Goal: Task Accomplishment & Management: Complete application form

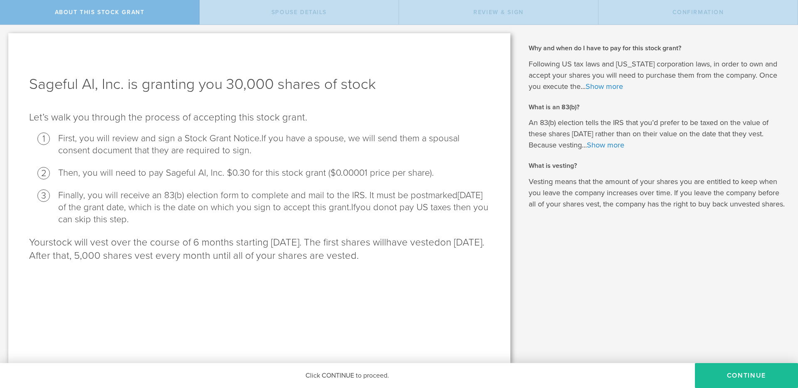
click at [610, 86] on link "Show more" at bounding box center [603, 86] width 37 height 9
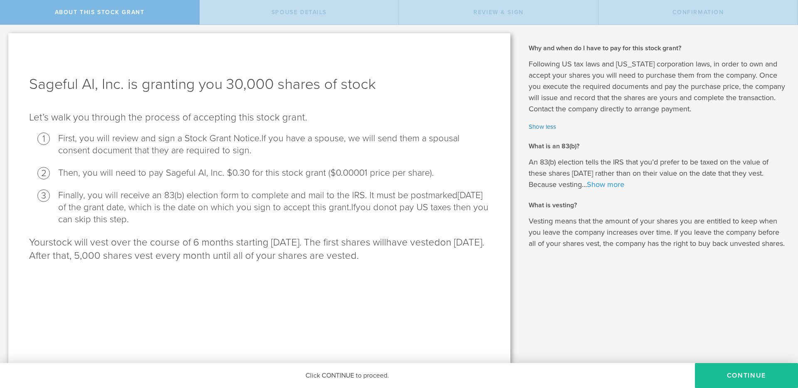
click at [605, 185] on link "Show more" at bounding box center [605, 184] width 37 height 9
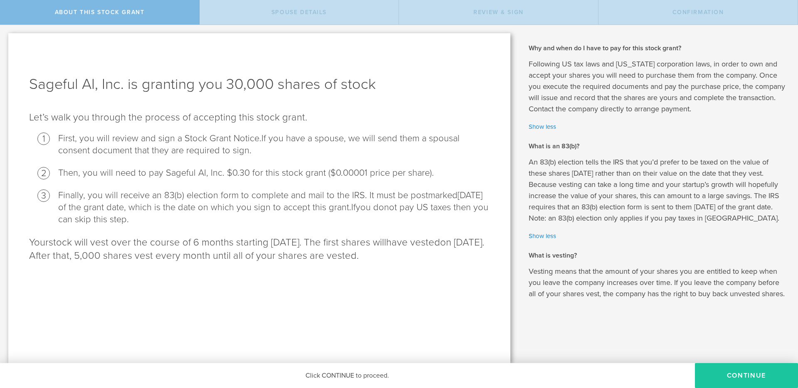
click at [742, 368] on button "CONTINUE" at bounding box center [746, 375] width 103 height 25
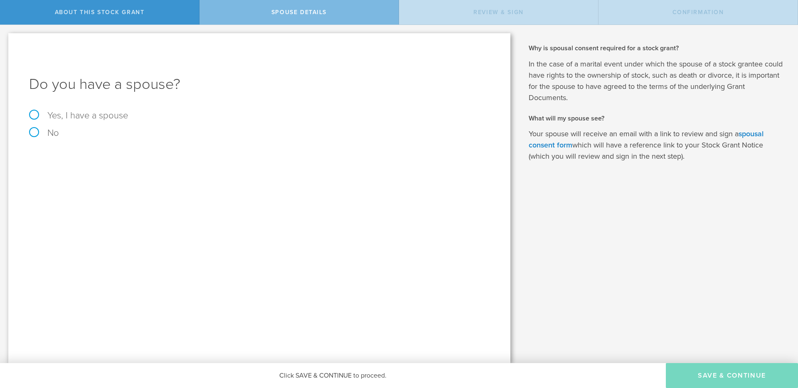
click at [35, 114] on label "Yes, I have a spouse" at bounding box center [259, 115] width 460 height 9
click at [5, 38] on input "Yes, I have a spouse" at bounding box center [2, 31] width 5 height 13
radio input "true"
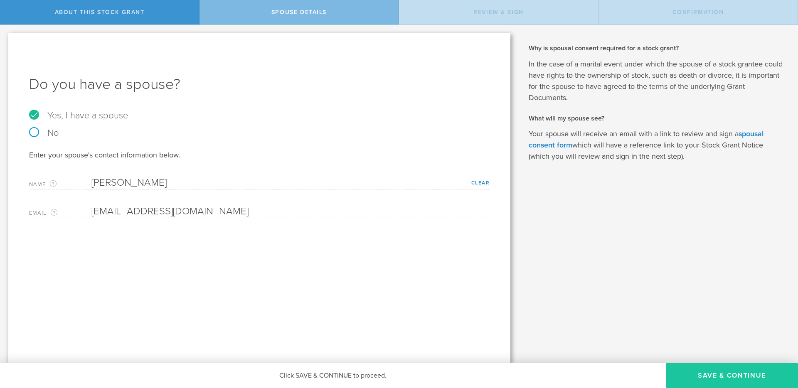
click at [725, 373] on button "Save & Continue" at bounding box center [732, 375] width 132 height 25
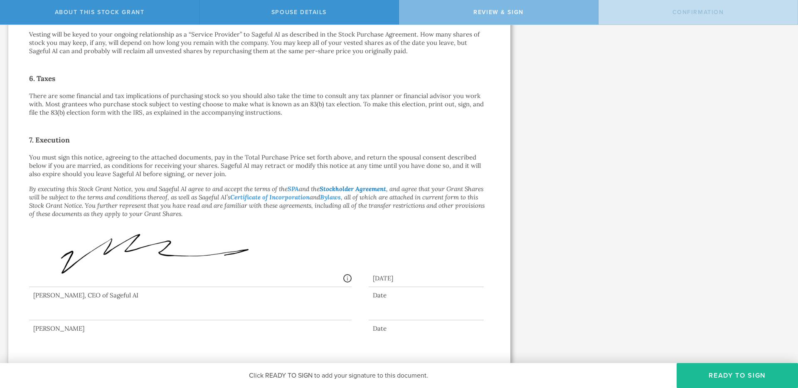
scroll to position [522, 0]
click at [736, 375] on button "Ready to Sign" at bounding box center [736, 375] width 121 height 25
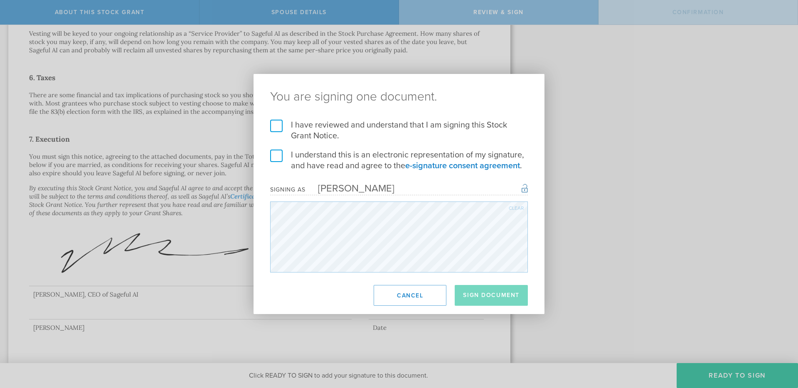
drag, startPoint x: 279, startPoint y: 125, endPoint x: 281, endPoint y: 136, distance: 10.5
click at [279, 125] on label "I have reviewed and understand that I am signing this Stock Grant Notice." at bounding box center [399, 131] width 258 height 22
click at [0, 0] on input "I have reviewed and understand that I am signing this Stock Grant Notice." at bounding box center [0, 0] width 0 height 0
click at [273, 159] on label "I understand this is an electronic representation of my signature, and have rea…" at bounding box center [399, 161] width 258 height 22
click at [0, 0] on input "I understand this is an electronic representation of my signature, and have rea…" at bounding box center [0, 0] width 0 height 0
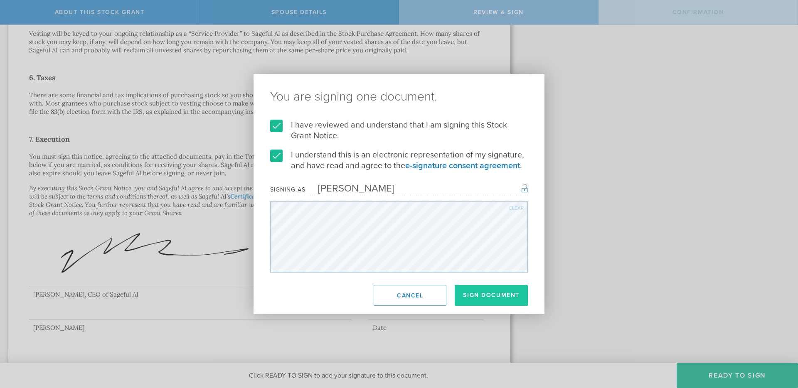
click at [495, 300] on button "Sign Document" at bounding box center [491, 295] width 73 height 21
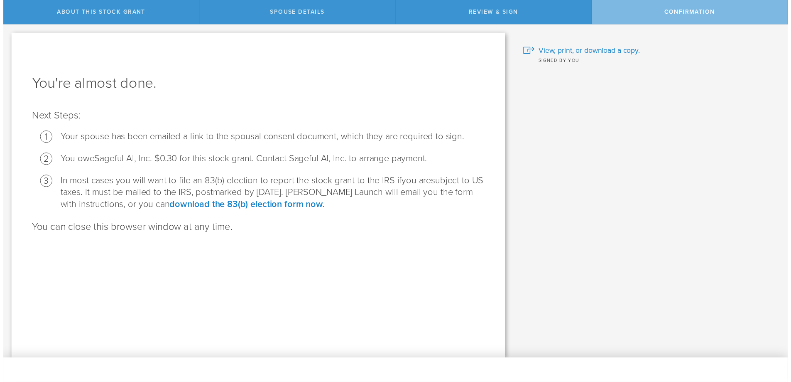
scroll to position [0, 0]
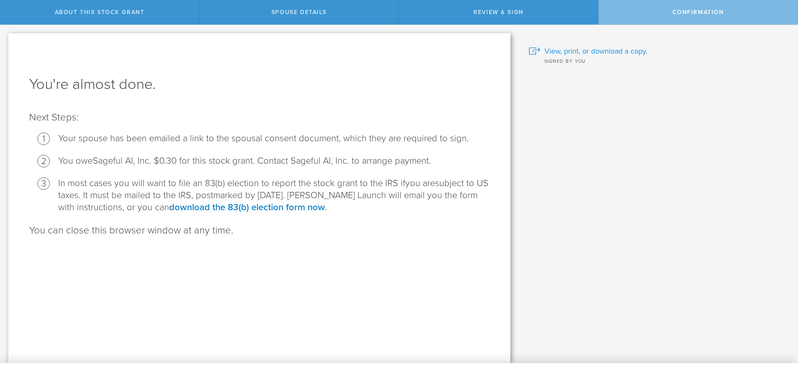
click at [583, 52] on span "View, print, or download a copy." at bounding box center [595, 51] width 103 height 11
